Goal: Task Accomplishment & Management: Manage account settings

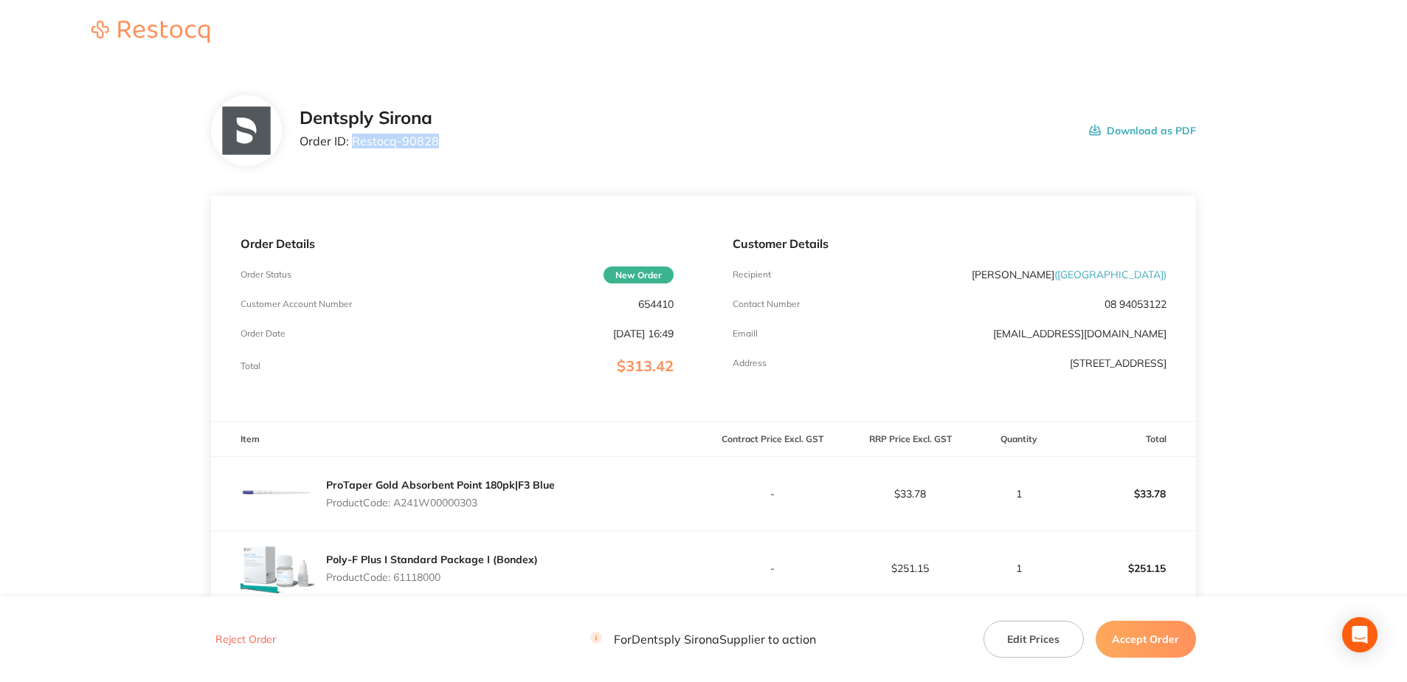
drag, startPoint x: 438, startPoint y: 149, endPoint x: 353, endPoint y: 148, distance: 84.9
click at [353, 148] on div "Dentsply Sirona Order ID: Restocq- 90828 Download as PDF" at bounding box center [748, 131] width 897 height 46
copy p "Restocq- 90828"
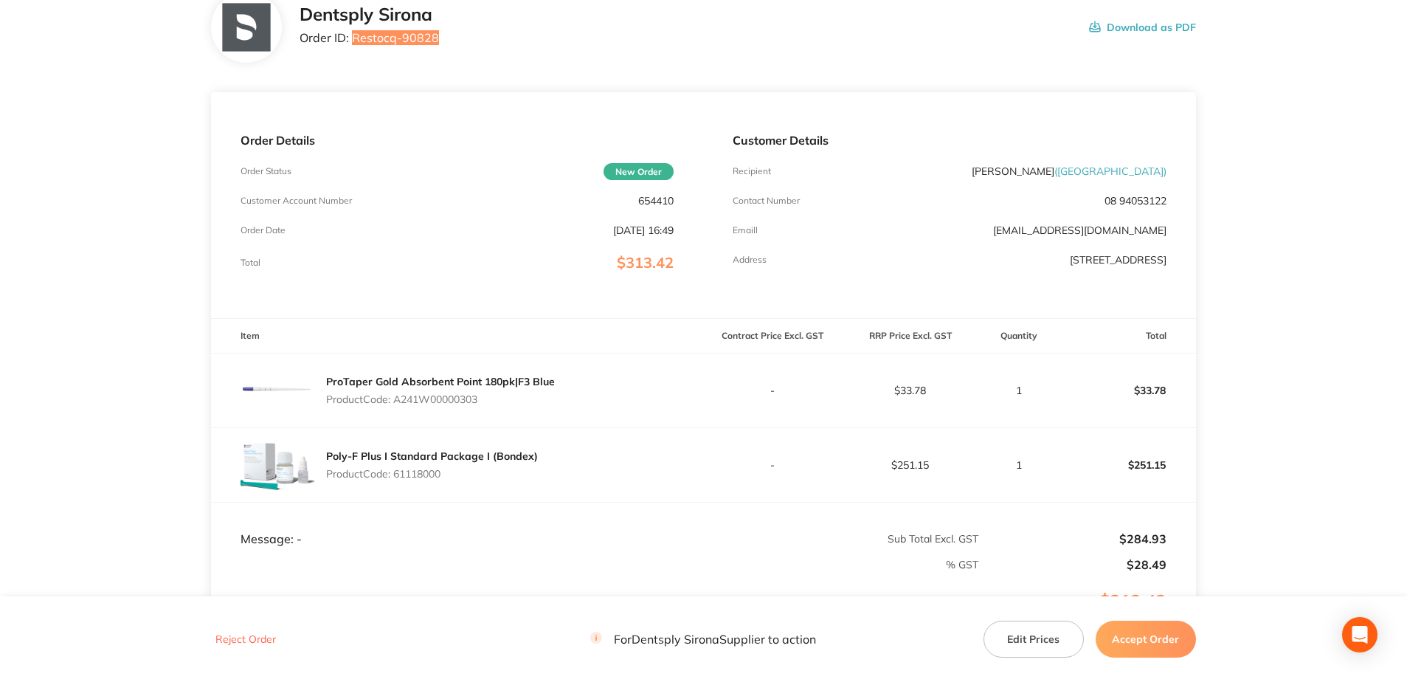
scroll to position [221, 0]
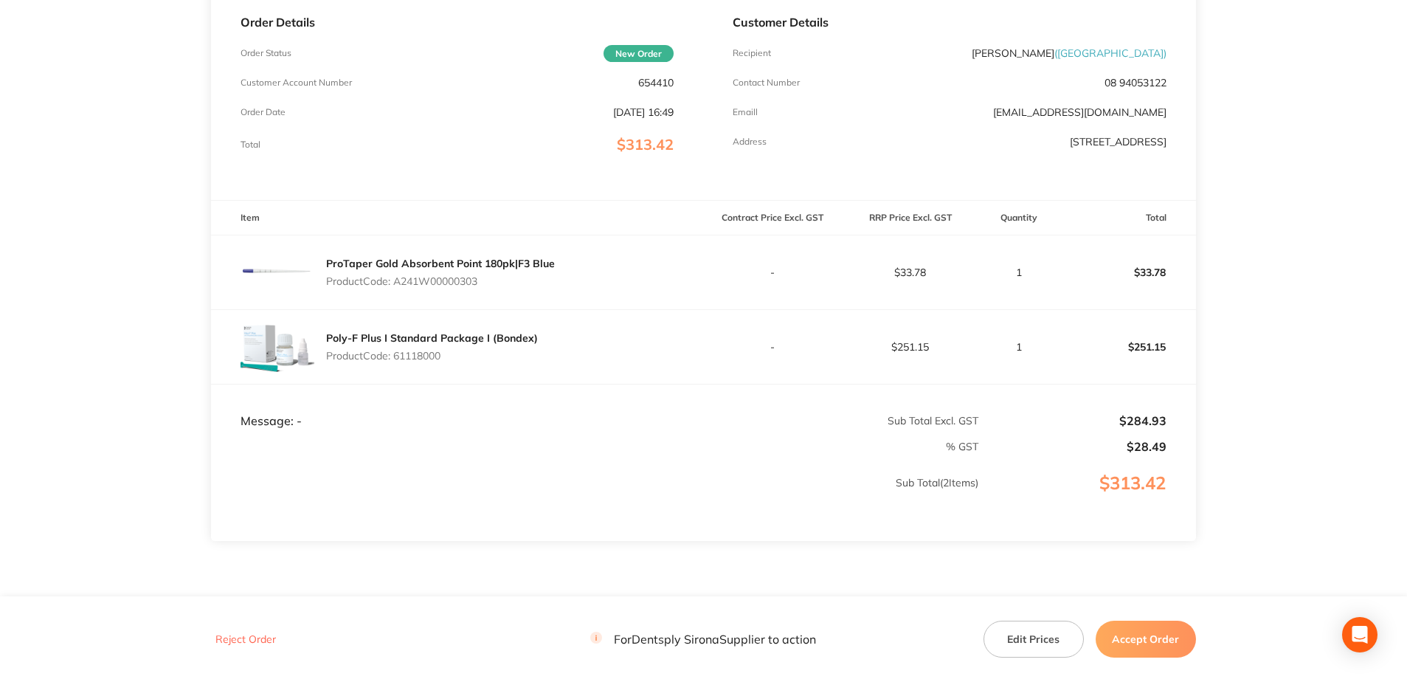
drag, startPoint x: 485, startPoint y: 281, endPoint x: 395, endPoint y: 283, distance: 90.1
click at [395, 283] on p "Product Code: A241W00000303" at bounding box center [440, 281] width 229 height 12
copy p "A241W00000303"
drag, startPoint x: 461, startPoint y: 362, endPoint x: 398, endPoint y: 362, distance: 63.5
click at [398, 362] on div "Poly-F Plus I Standard Package I (Bondex) Product Code: 61118000" at bounding box center [432, 346] width 212 height 41
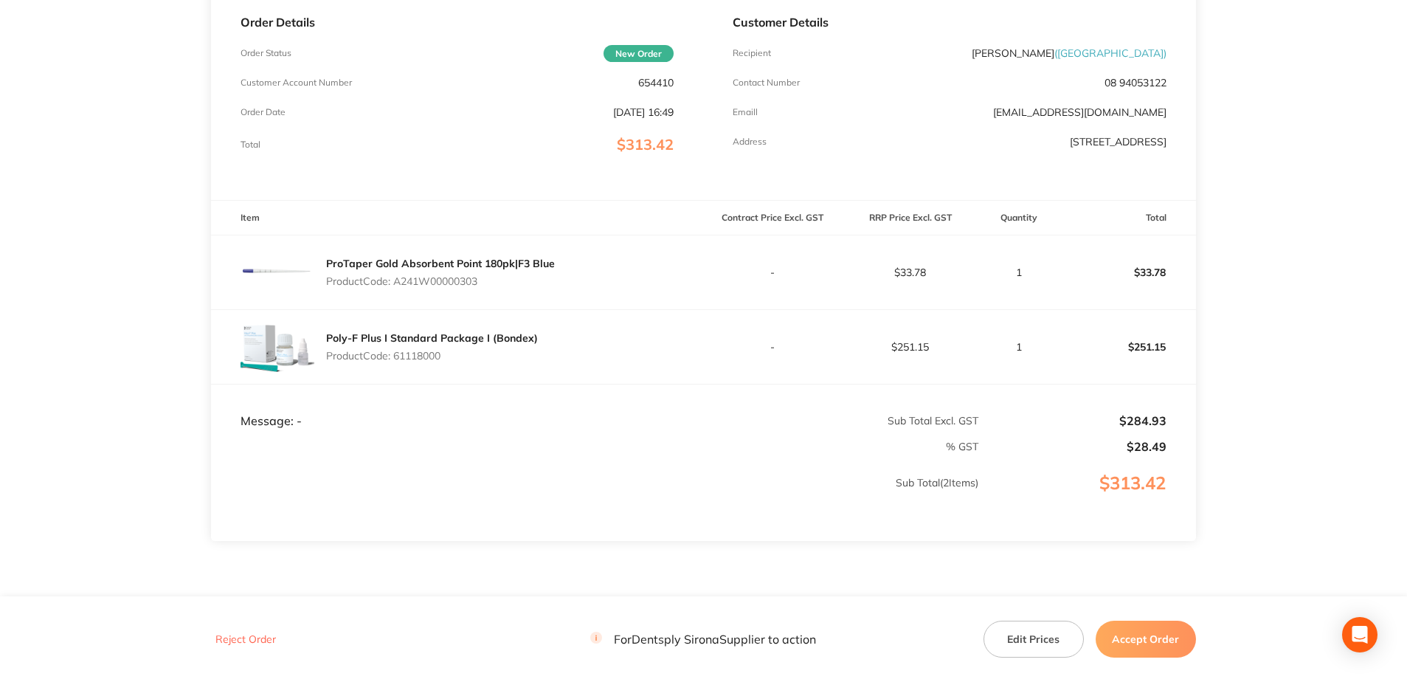
copy p "61118000"
drag, startPoint x: 1153, startPoint y: 635, endPoint x: 1149, endPoint y: 629, distance: 7.6
click at [1152, 635] on button "Accept Order" at bounding box center [1146, 639] width 100 height 37
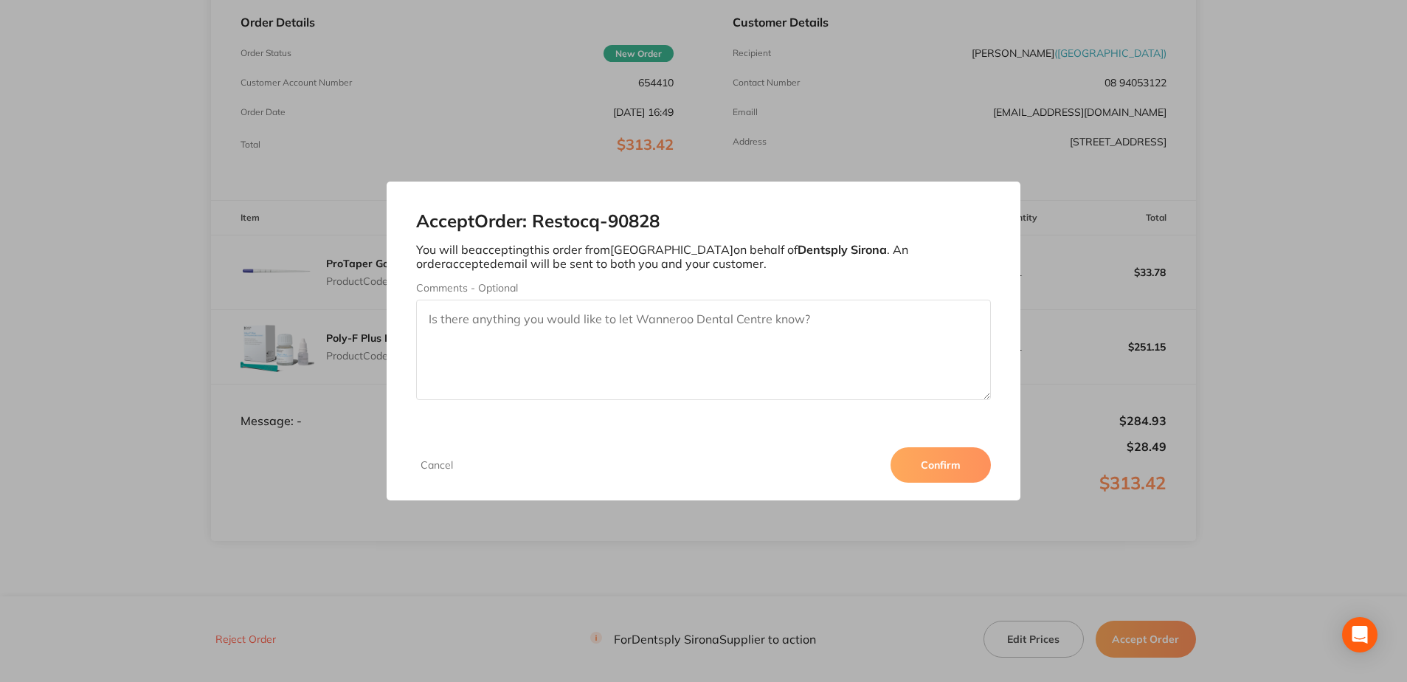
click at [943, 462] on button "Confirm" at bounding box center [941, 464] width 100 height 35
